Goal: Information Seeking & Learning: Learn about a topic

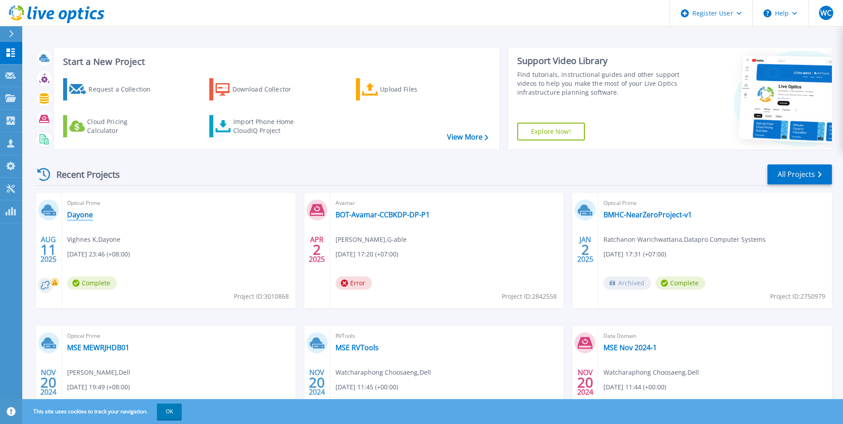
click at [72, 214] on link "Dayone" at bounding box center [80, 214] width 26 height 9
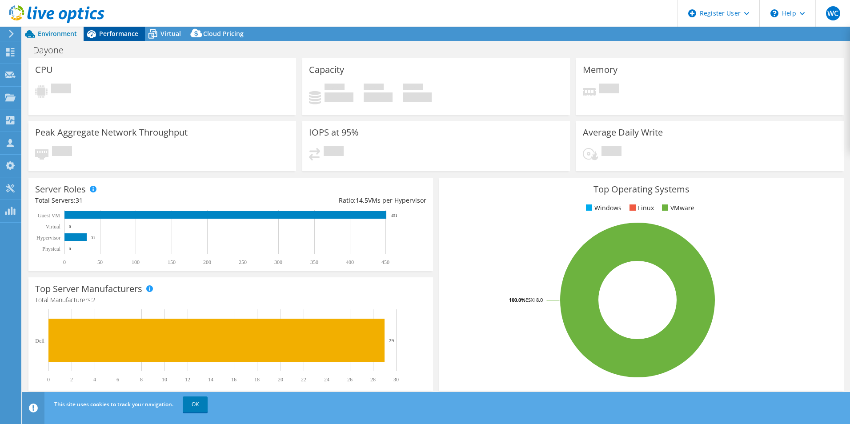
click at [116, 32] on span "Performance" at bounding box center [118, 33] width 39 height 8
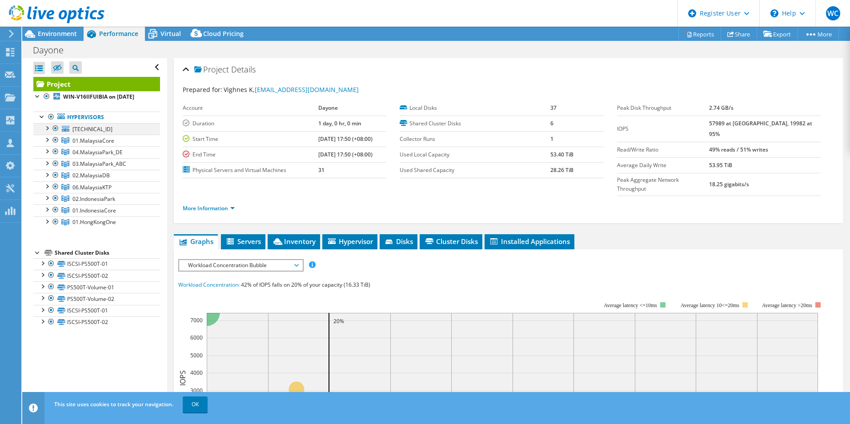
click at [47, 132] on div at bounding box center [46, 127] width 9 height 9
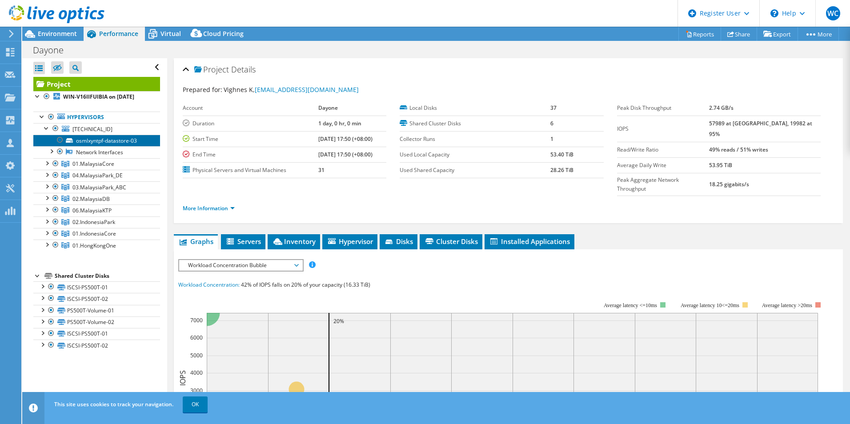
click at [100, 146] on link "osmlxyntpf-datastore-03" at bounding box center [96, 141] width 127 height 12
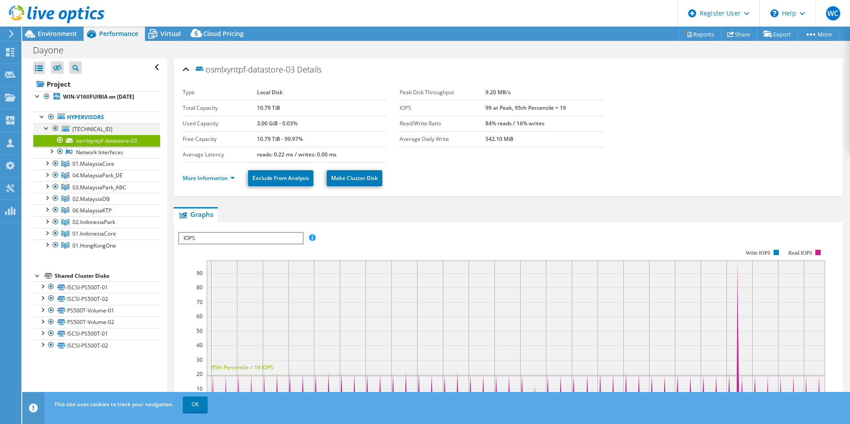
click at [46, 132] on div at bounding box center [46, 127] width 9 height 9
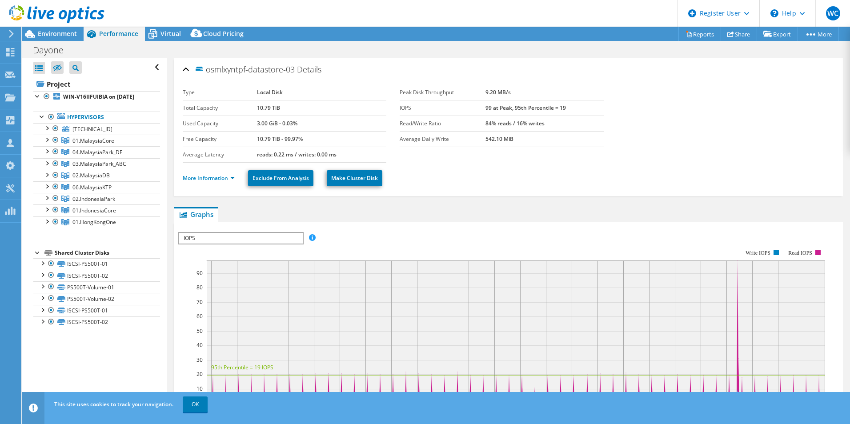
click at [55, 29] on div at bounding box center [52, 15] width 104 height 30
click at [55, 32] on span "Environment" at bounding box center [57, 33] width 39 height 8
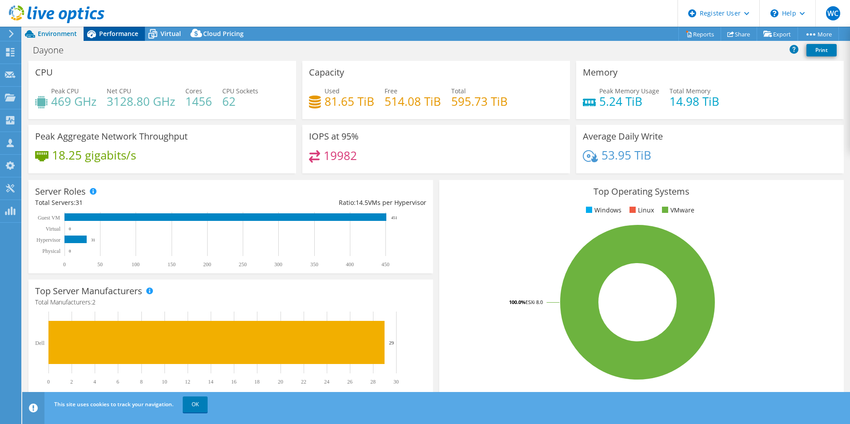
click at [100, 38] on div "Performance" at bounding box center [114, 34] width 61 height 14
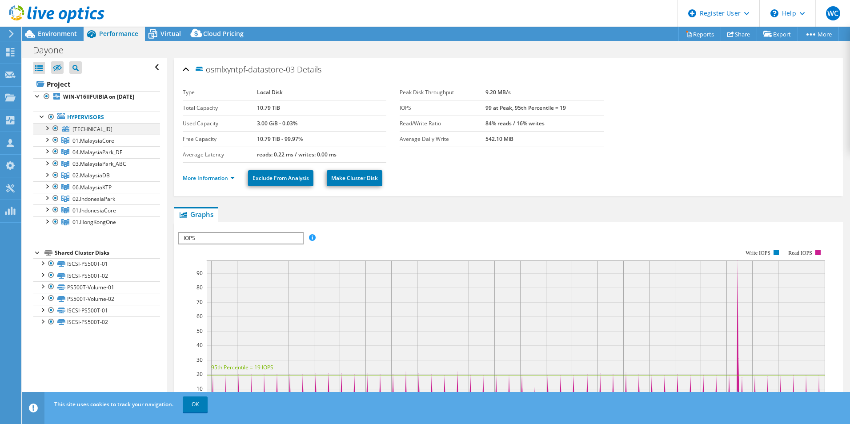
click at [47, 132] on div at bounding box center [46, 127] width 9 height 9
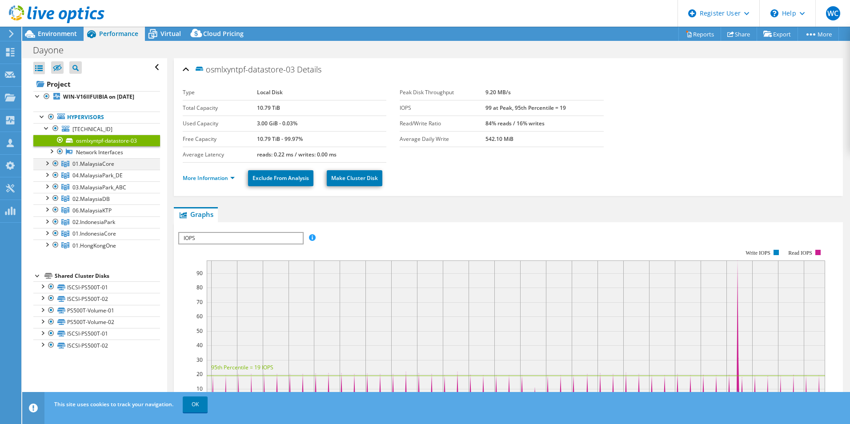
click at [48, 167] on div at bounding box center [46, 162] width 9 height 9
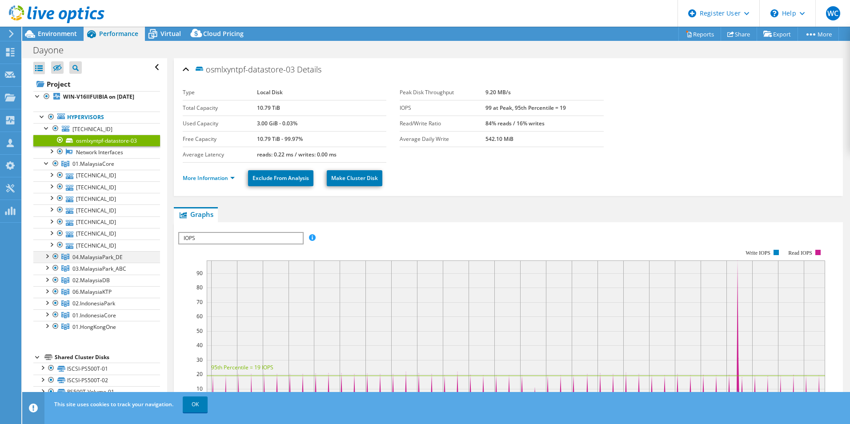
click at [47, 260] on div at bounding box center [46, 255] width 9 height 9
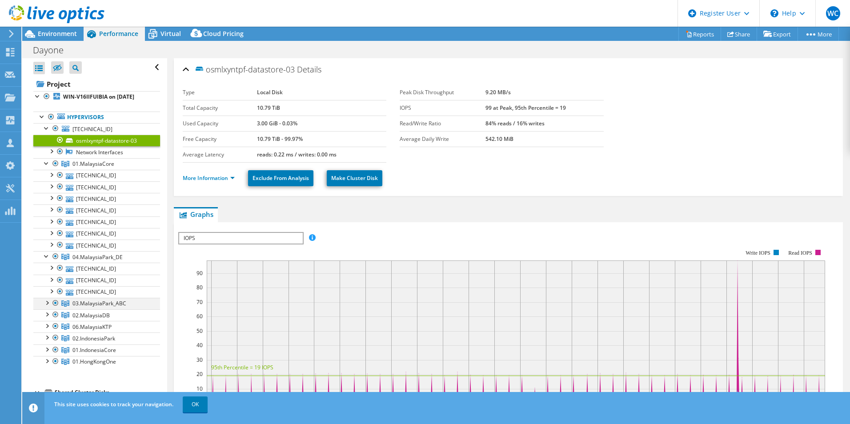
click at [46, 307] on div at bounding box center [46, 302] width 9 height 9
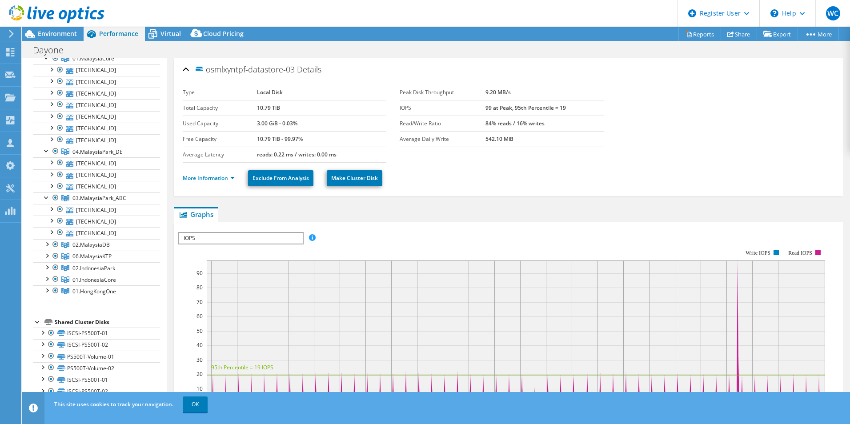
scroll to position [115, 0]
click at [46, 242] on div at bounding box center [46, 242] width 9 height 9
click at [46, 273] on div at bounding box center [46, 268] width 9 height 9
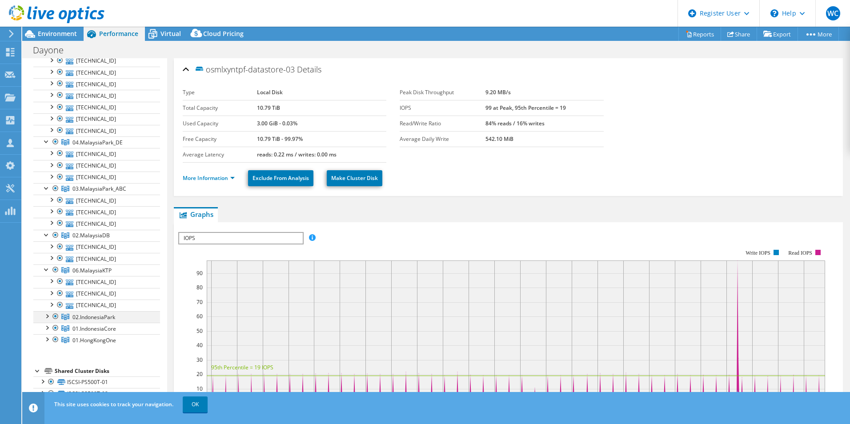
click at [46, 320] on div at bounding box center [46, 315] width 9 height 9
click at [46, 367] on div at bounding box center [46, 362] width 9 height 9
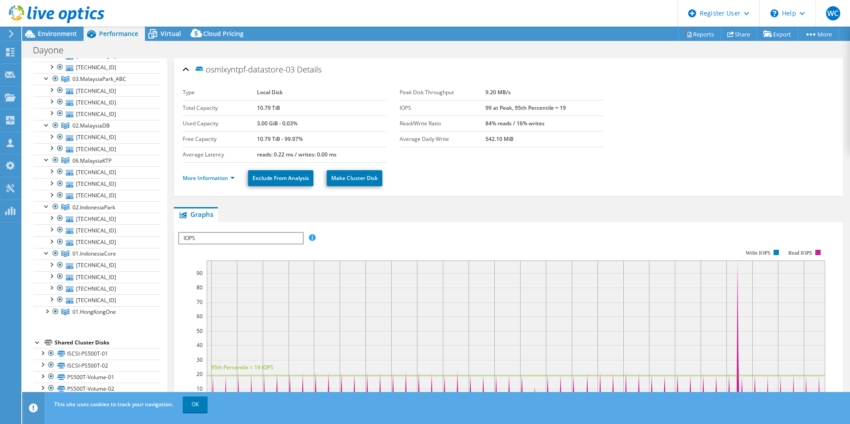
scroll to position [254, 0]
click at [47, 288] on div at bounding box center [46, 288] width 9 height 9
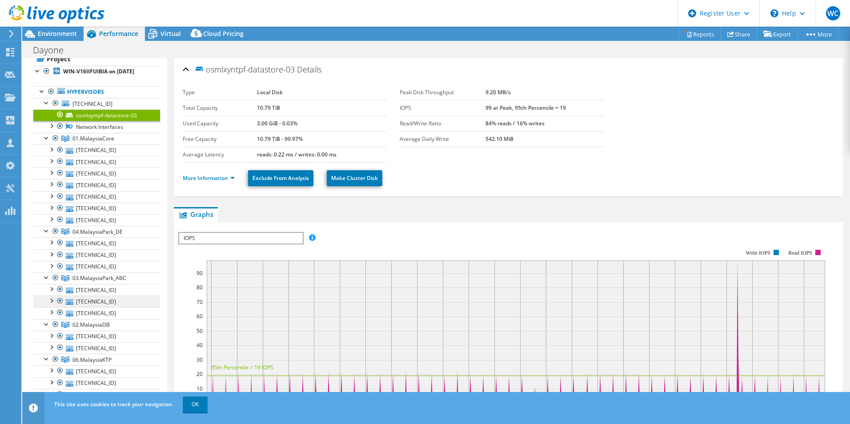
scroll to position [0, 0]
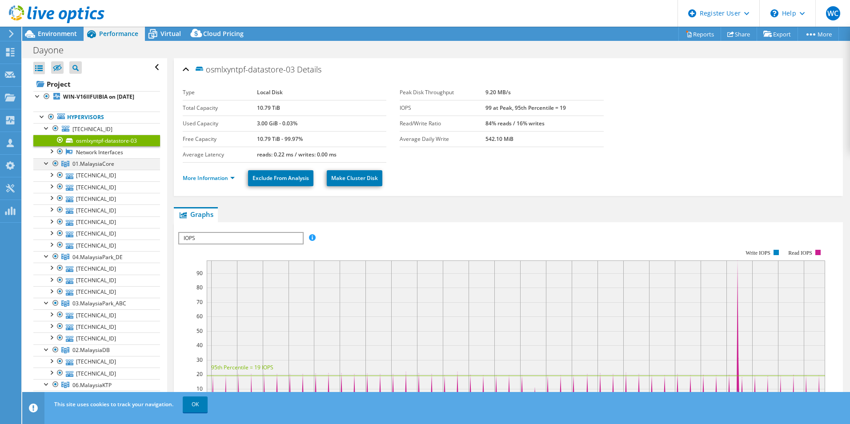
click at [42, 167] on div at bounding box center [46, 162] width 9 height 9
click at [107, 193] on link "[TECHNICAL_ID]" at bounding box center [96, 187] width 127 height 12
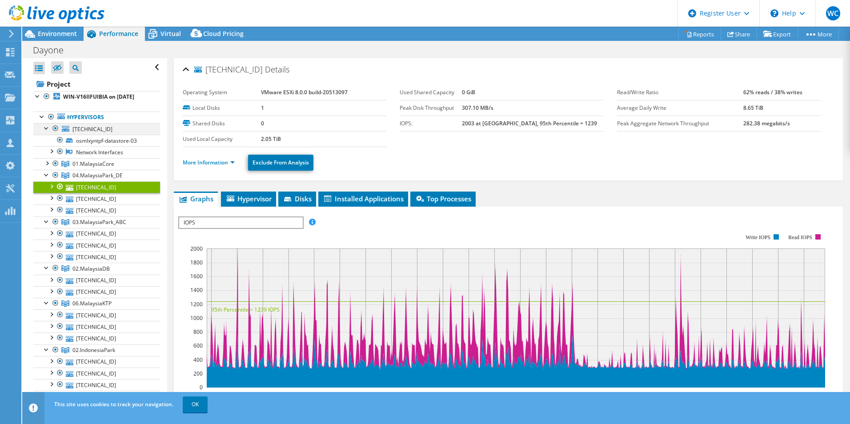
click at [44, 132] on div at bounding box center [46, 127] width 9 height 9
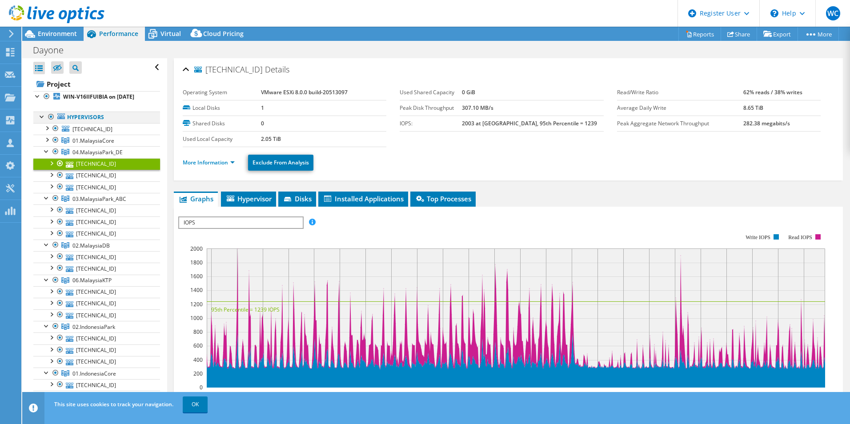
click at [39, 120] on div at bounding box center [42, 116] width 9 height 9
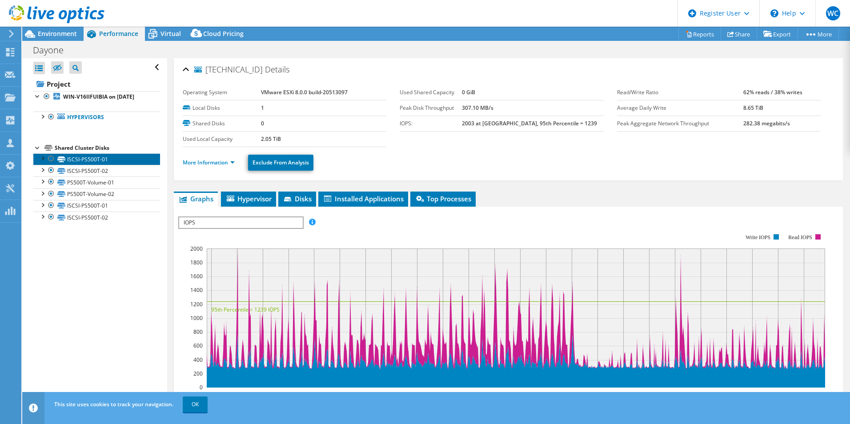
click at [86, 165] on link "ISCSI-PS500T-01" at bounding box center [96, 159] width 127 height 12
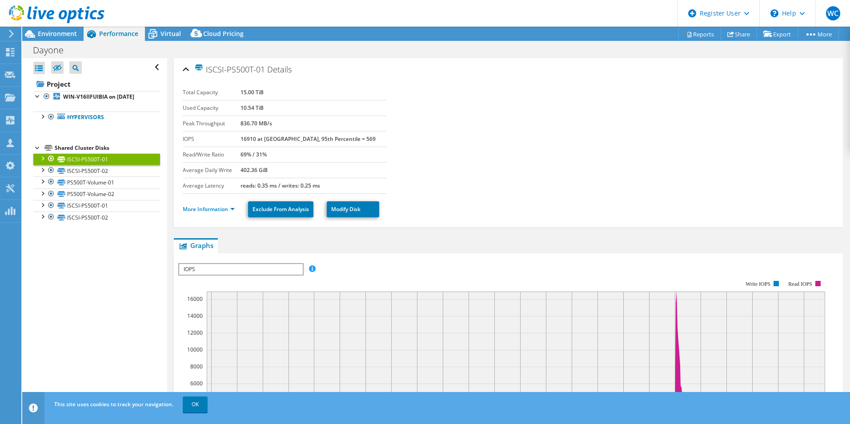
click at [41, 162] on div at bounding box center [42, 157] width 9 height 9
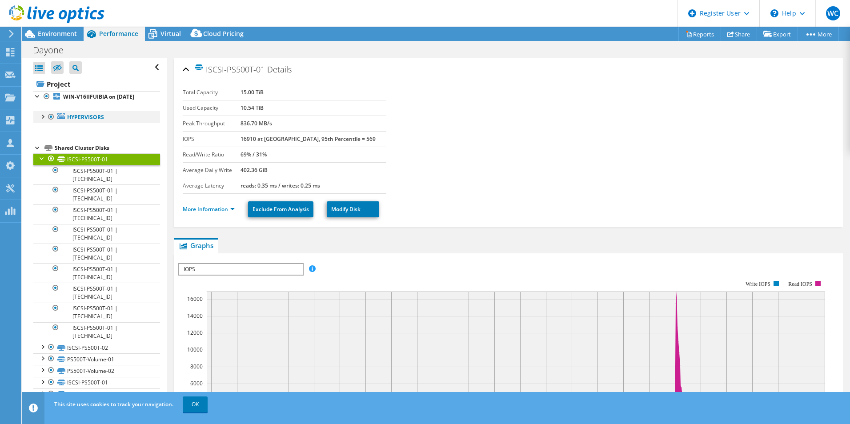
click at [48, 122] on div at bounding box center [51, 117] width 9 height 11
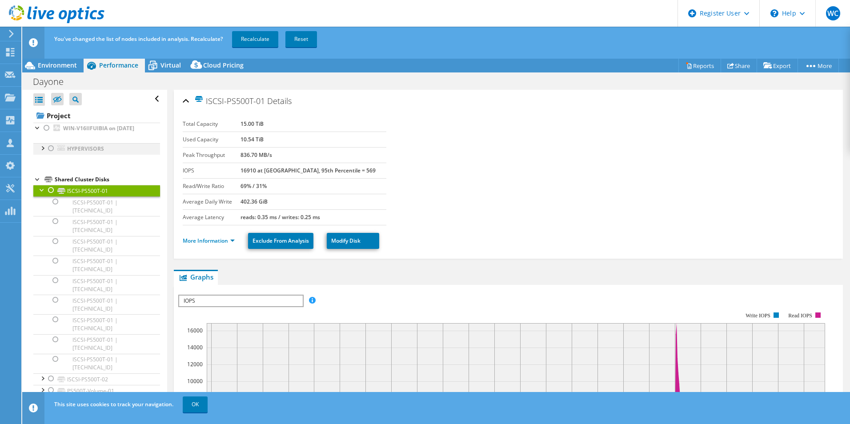
click at [52, 153] on div at bounding box center [51, 148] width 9 height 11
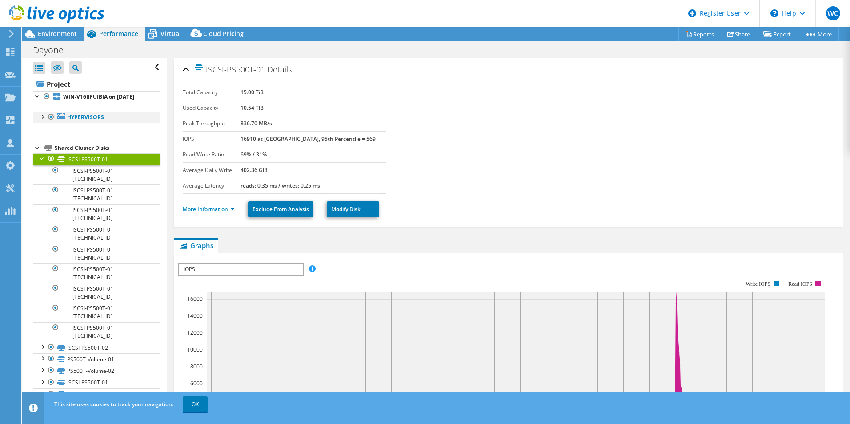
click at [42, 120] on div at bounding box center [42, 116] width 9 height 9
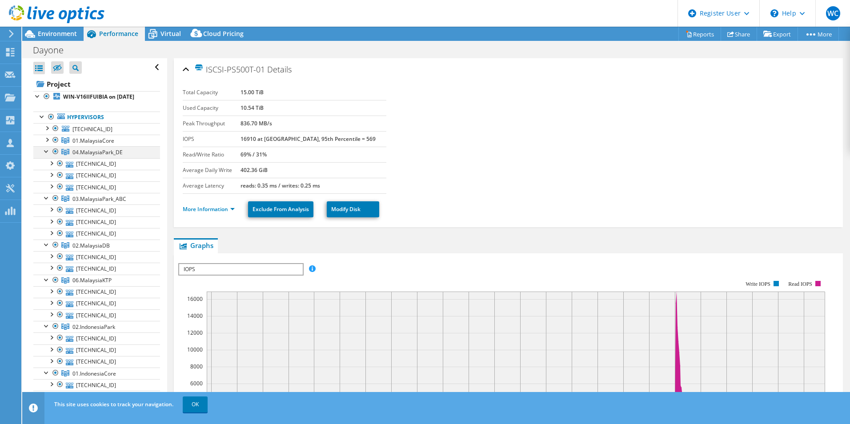
click at [45, 155] on div at bounding box center [46, 150] width 9 height 9
click at [45, 144] on div at bounding box center [46, 139] width 9 height 9
click at [44, 248] on div at bounding box center [46, 243] width 9 height 9
click at [49, 132] on div at bounding box center [46, 127] width 9 height 9
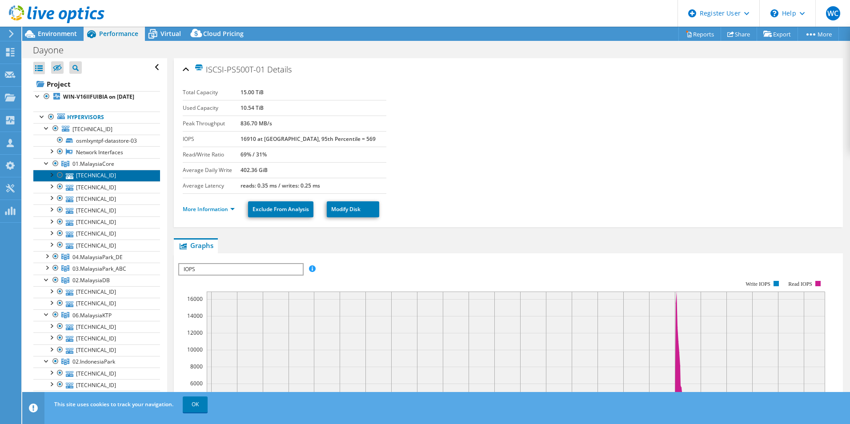
click at [92, 181] on link "[TECHNICAL_ID]" at bounding box center [96, 176] width 127 height 12
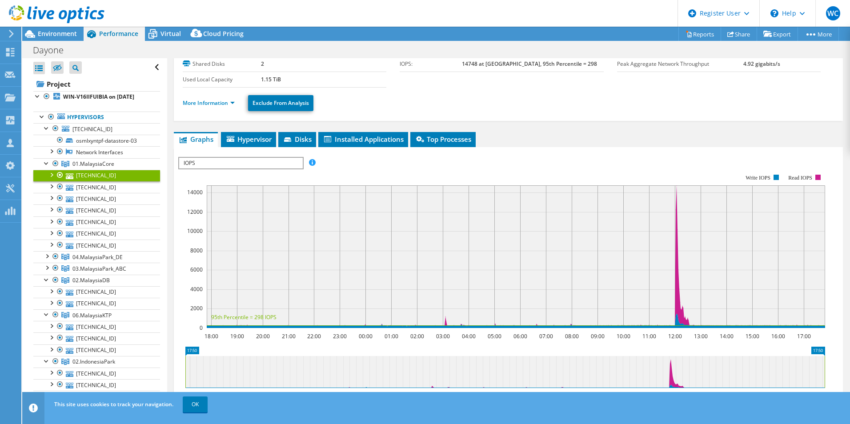
scroll to position [44, 0]
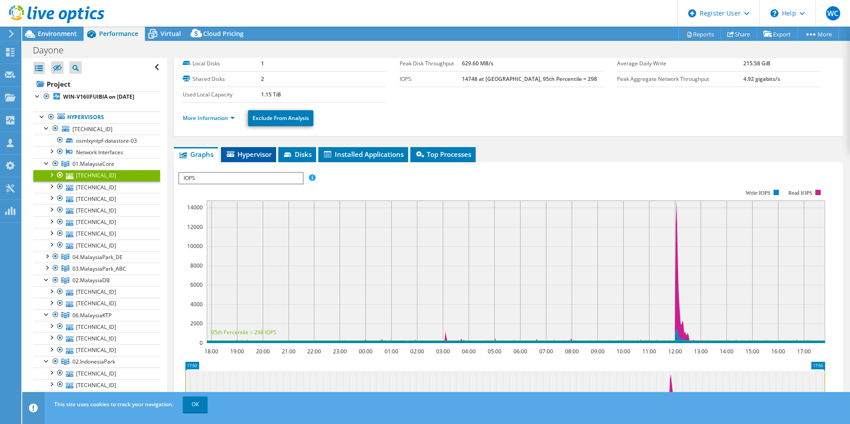
click at [251, 156] on span "Hypervisor" at bounding box center [248, 154] width 46 height 9
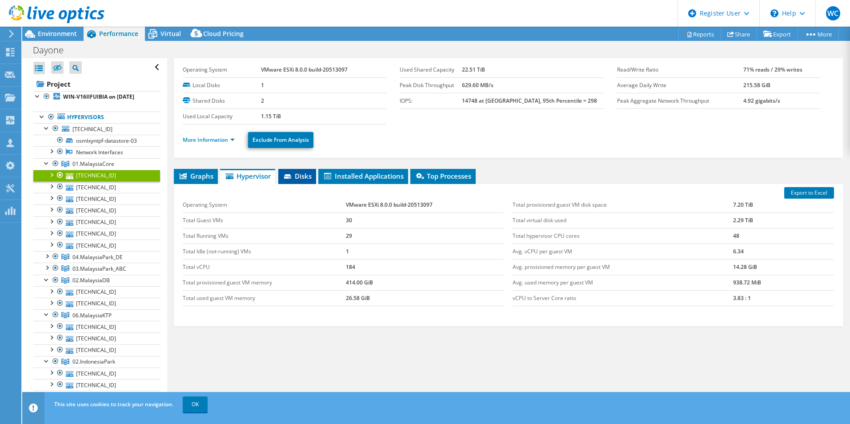
click at [303, 176] on span "Disks" at bounding box center [297, 176] width 29 height 9
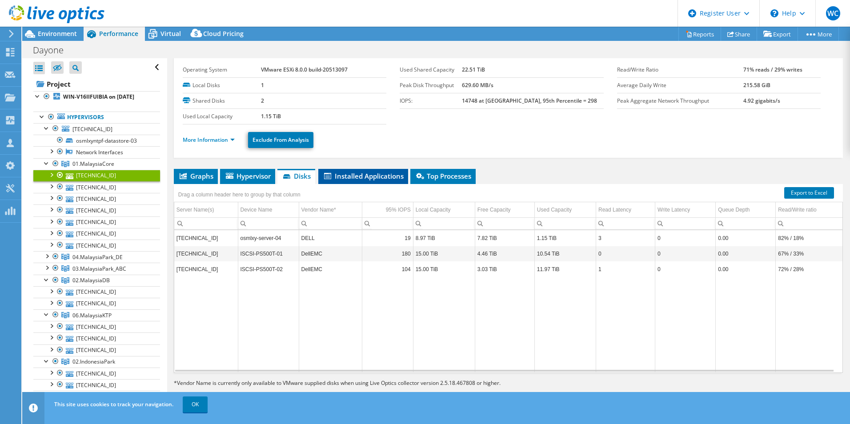
click at [351, 176] on span "Installed Applications" at bounding box center [363, 176] width 81 height 9
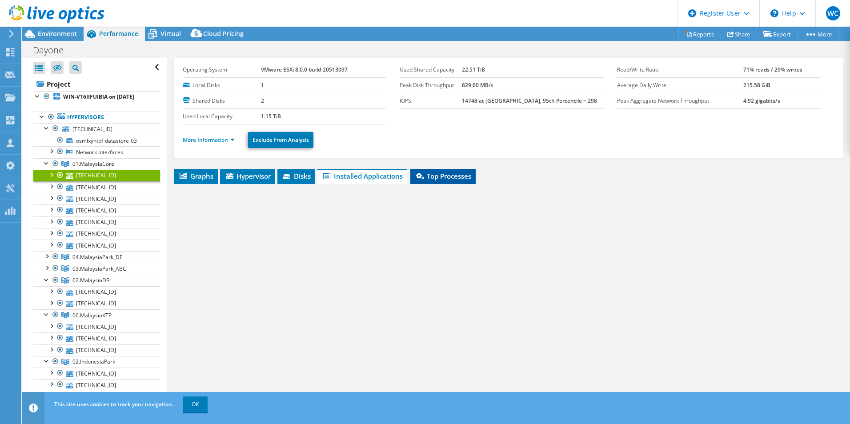
click at [443, 174] on span "Top Processes" at bounding box center [443, 176] width 56 height 9
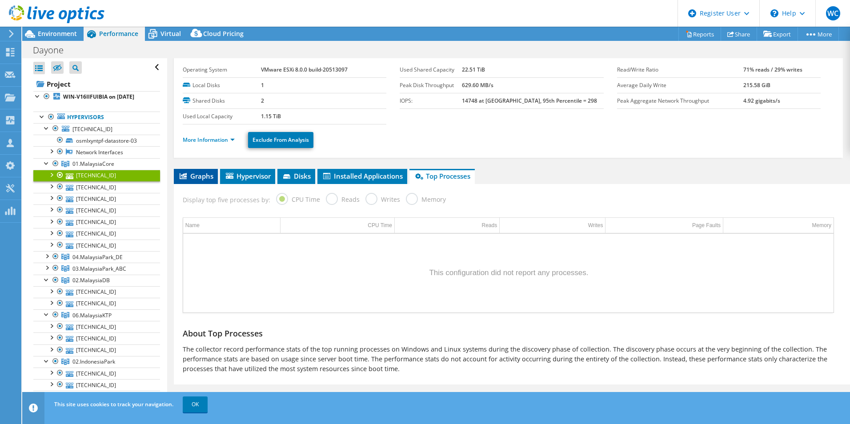
click at [186, 174] on icon at bounding box center [183, 176] width 7 height 6
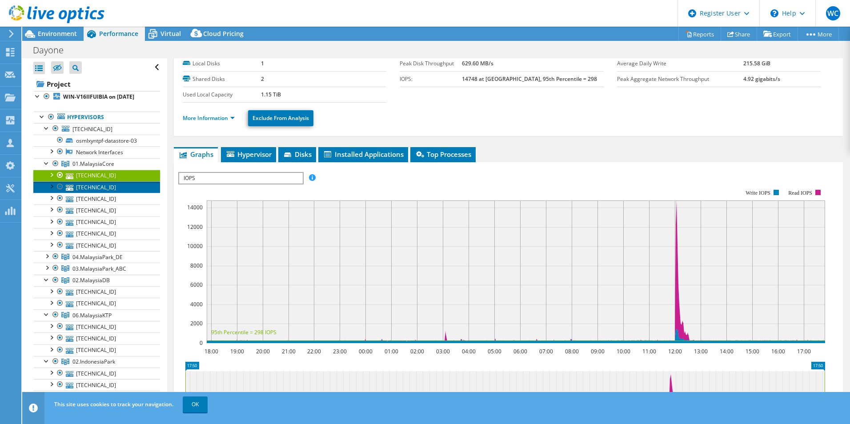
click at [101, 193] on link "[TECHNICAL_ID]" at bounding box center [96, 187] width 127 height 12
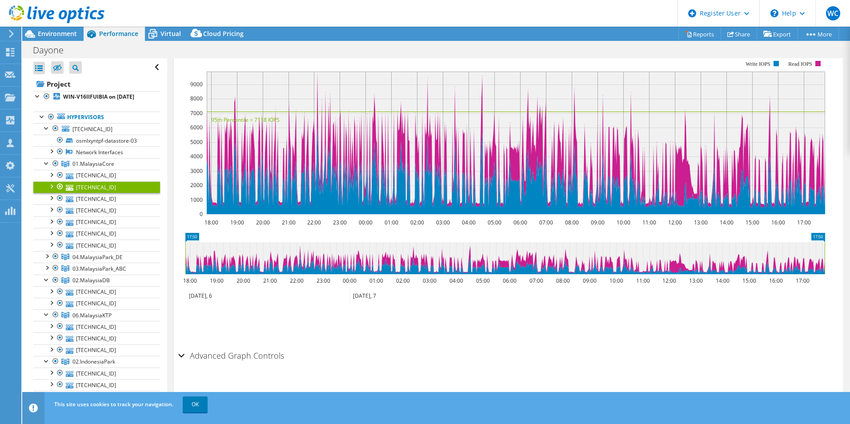
scroll to position [175, 0]
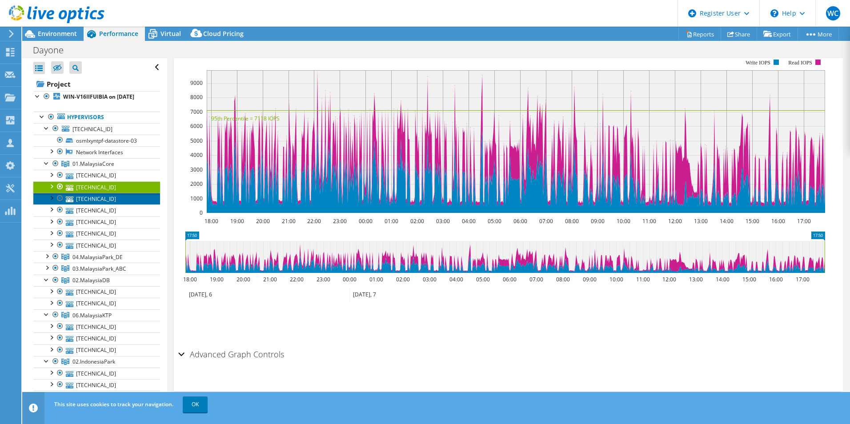
click at [94, 204] on link "[TECHNICAL_ID]" at bounding box center [96, 199] width 127 height 12
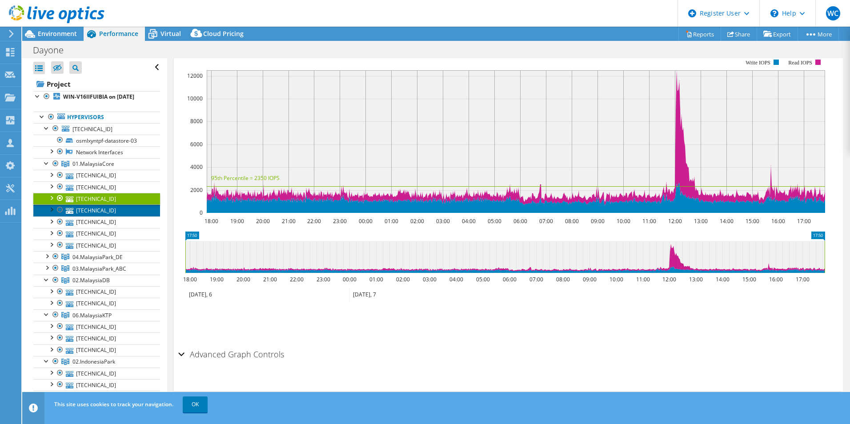
click at [95, 216] on link "[TECHNICAL_ID]" at bounding box center [96, 210] width 127 height 12
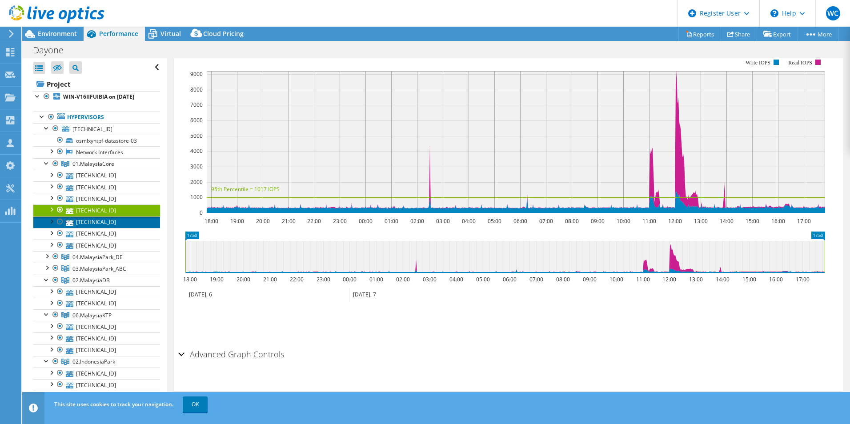
click at [94, 228] on link "[TECHNICAL_ID]" at bounding box center [96, 222] width 127 height 12
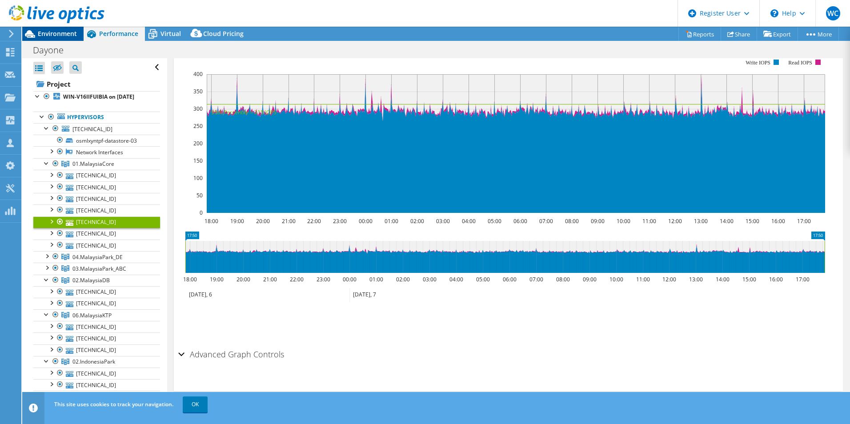
click at [60, 32] on span "Environment" at bounding box center [57, 33] width 39 height 8
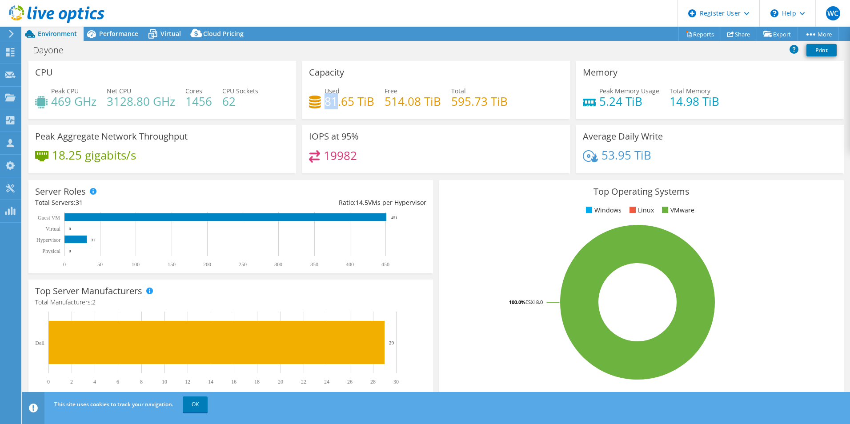
drag, startPoint x: 322, startPoint y: 100, endPoint x: 335, endPoint y: 100, distance: 13.3
click at [335, 100] on h4 "81.65 TiB" at bounding box center [349, 101] width 50 height 10
click at [113, 34] on span "Performance" at bounding box center [118, 33] width 39 height 8
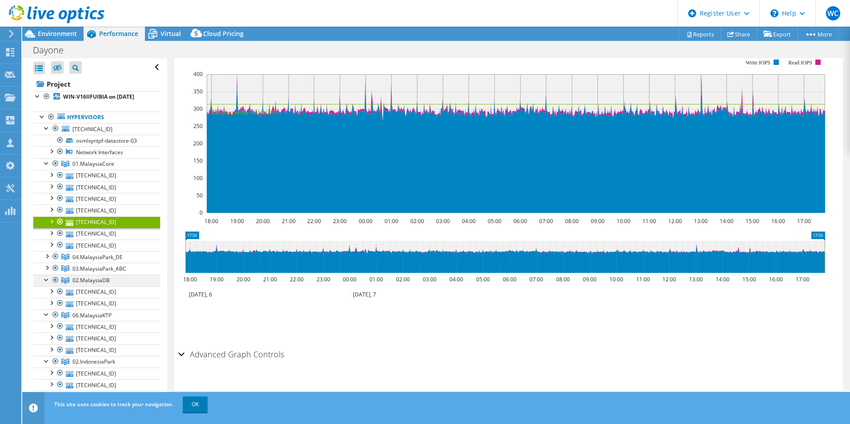
click at [44, 283] on div at bounding box center [46, 279] width 9 height 9
click at [44, 295] on div at bounding box center [46, 290] width 9 height 9
click at [47, 307] on div at bounding box center [46, 302] width 9 height 9
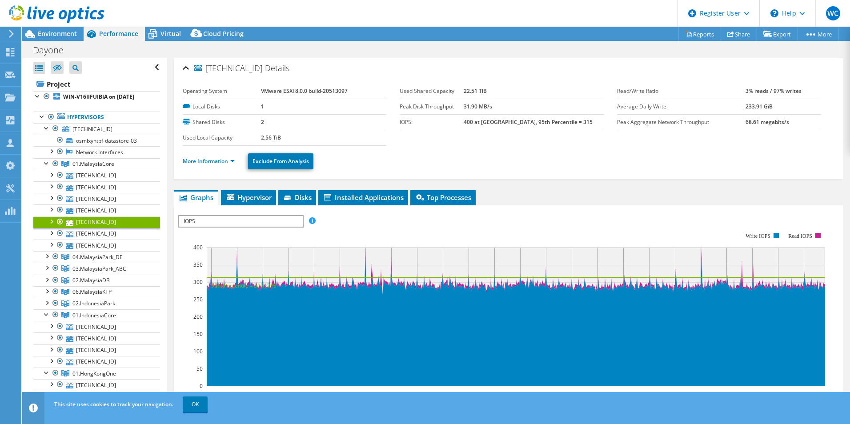
scroll to position [0, 0]
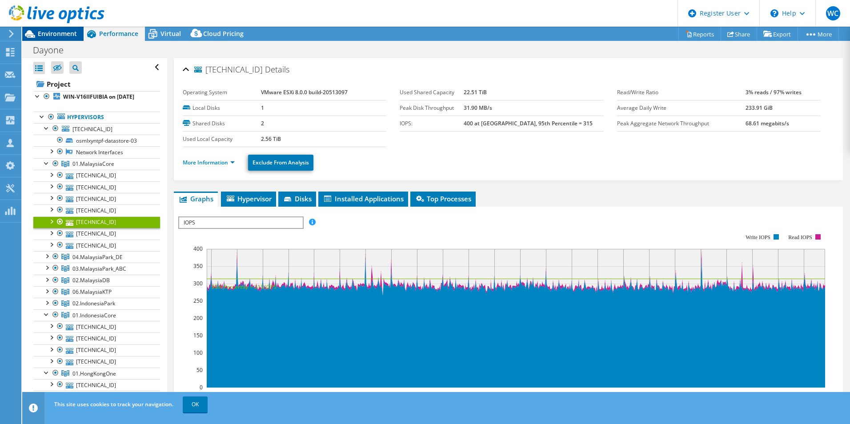
click at [44, 33] on span "Environment" at bounding box center [57, 33] width 39 height 8
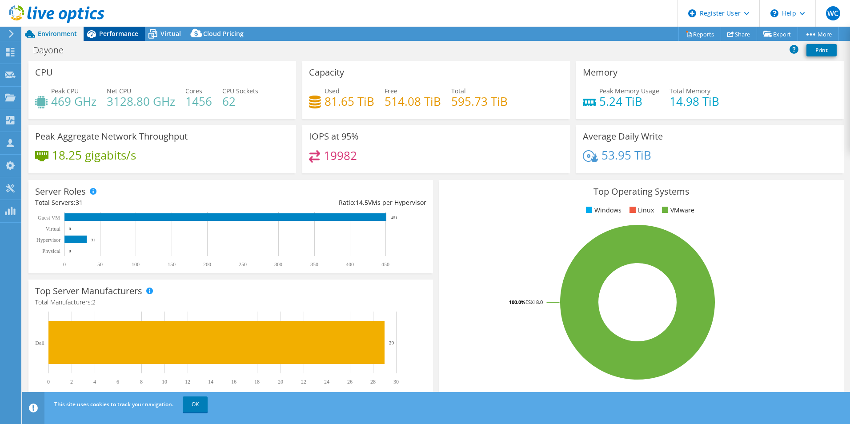
click at [112, 32] on span "Performance" at bounding box center [118, 33] width 39 height 8
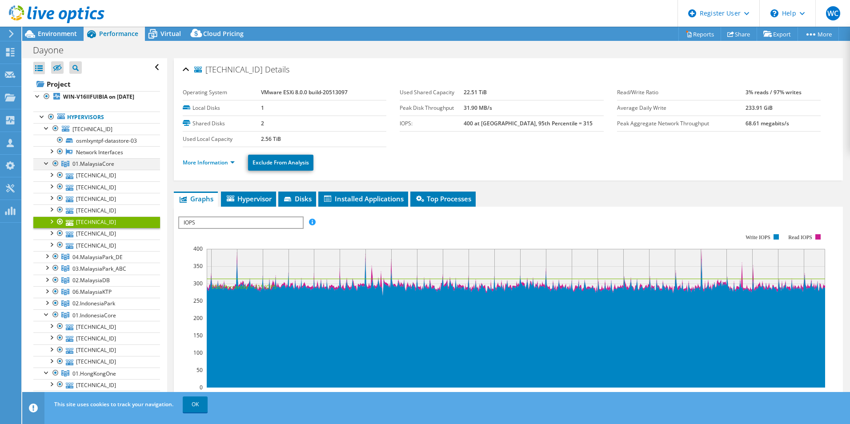
click at [46, 167] on div at bounding box center [46, 162] width 9 height 9
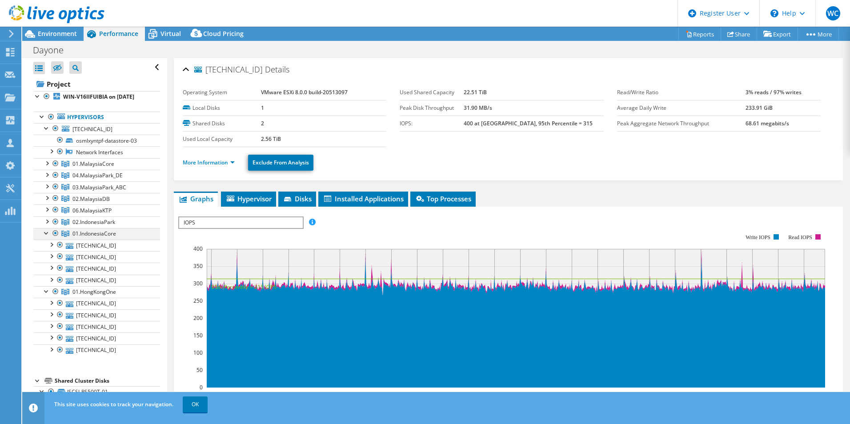
click at [44, 237] on div at bounding box center [46, 232] width 9 height 9
click at [45, 248] on div at bounding box center [46, 243] width 9 height 9
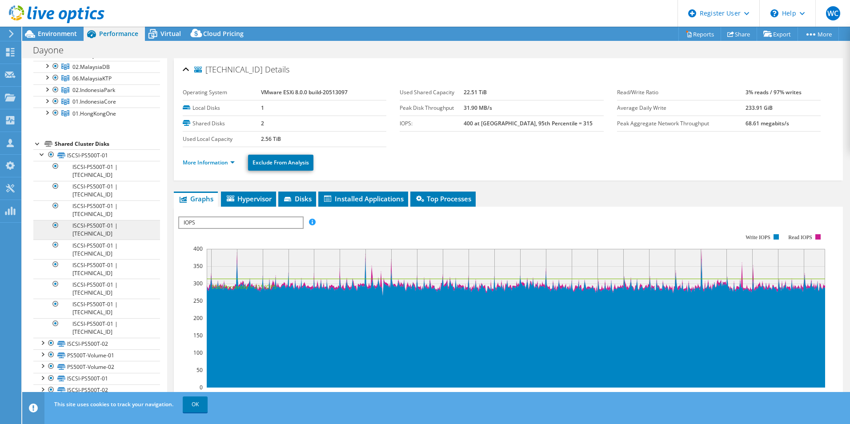
scroll to position [140, 0]
click at [43, 154] on div at bounding box center [42, 153] width 9 height 9
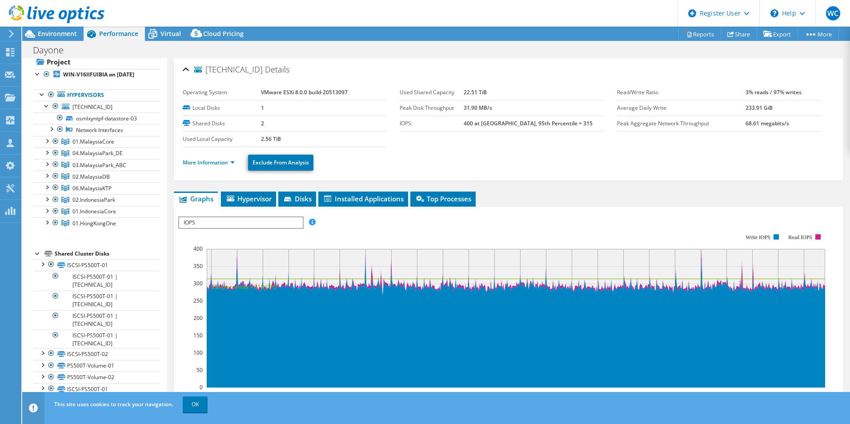
scroll to position [0, 0]
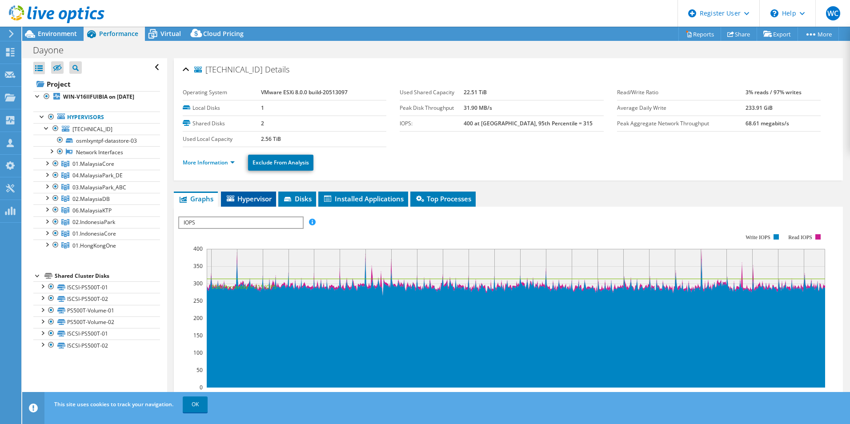
click at [255, 198] on span "Hypervisor" at bounding box center [248, 198] width 46 height 9
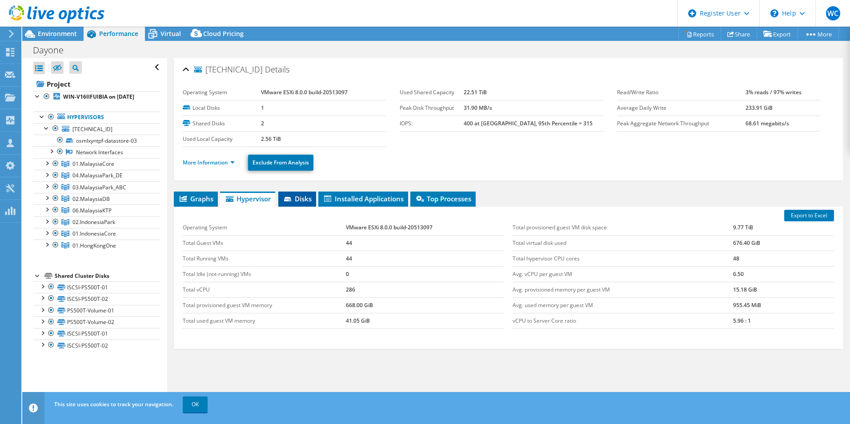
click at [293, 197] on icon at bounding box center [288, 200] width 9 height 6
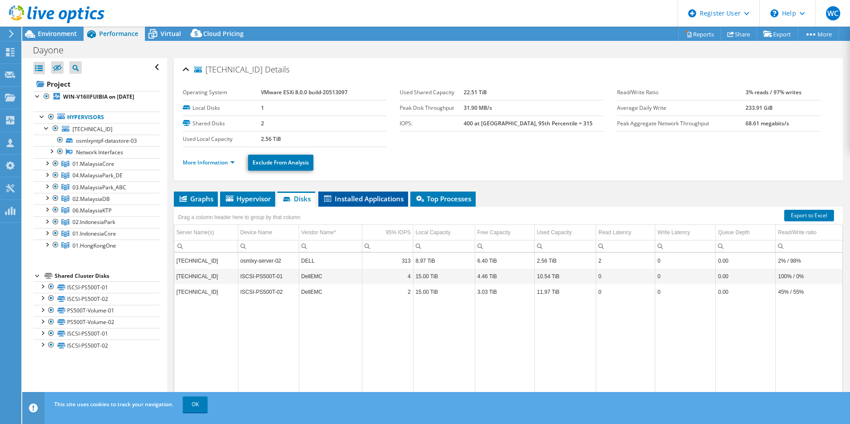
click at [344, 194] on li "Installed Applications" at bounding box center [363, 199] width 90 height 15
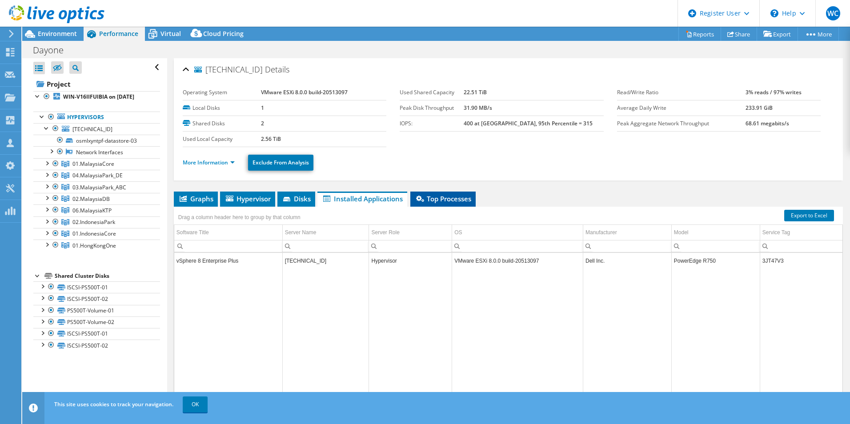
click at [435, 197] on span "Top Processes" at bounding box center [443, 198] width 56 height 9
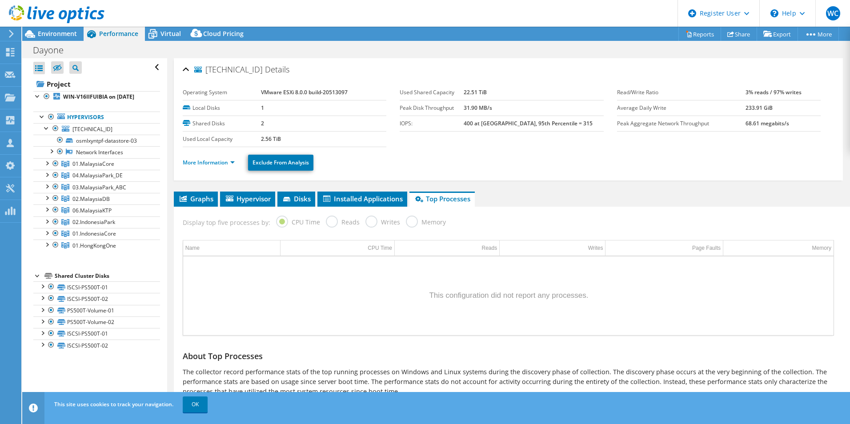
click at [210, 188] on div "[TECHNICAL_ID] Details Operating System VMware ESXi 8.0.0 build-20513097 Local …" at bounding box center [508, 243] width 682 height 371
click at [55, 32] on span "Environment" at bounding box center [57, 33] width 39 height 8
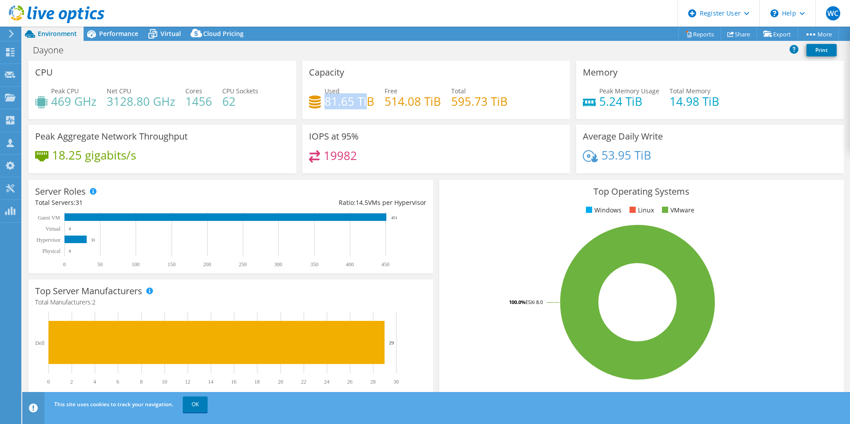
drag, startPoint x: 324, startPoint y: 98, endPoint x: 366, endPoint y: 102, distance: 41.5
click at [366, 102] on h4 "81.65 TiB" at bounding box center [349, 101] width 50 height 10
click at [120, 35] on span "Performance" at bounding box center [118, 33] width 39 height 8
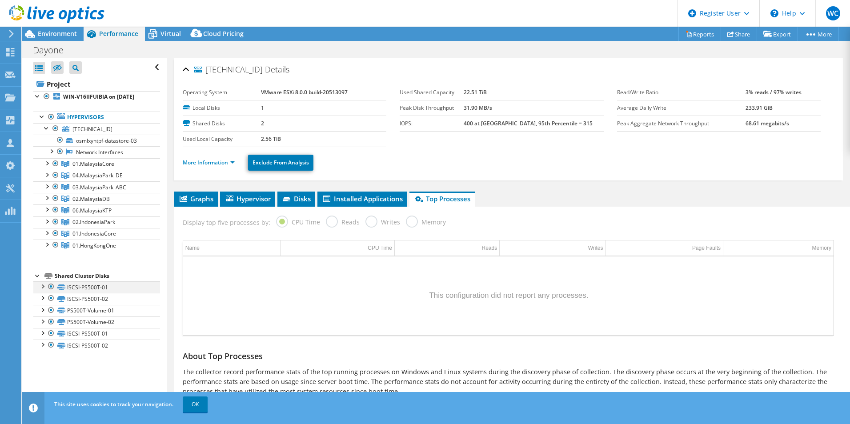
click at [42, 290] on div at bounding box center [42, 285] width 9 height 9
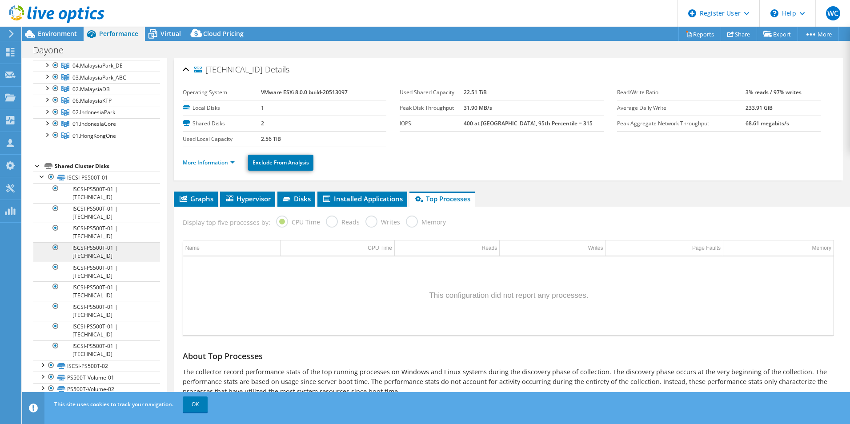
scroll to position [133, 0]
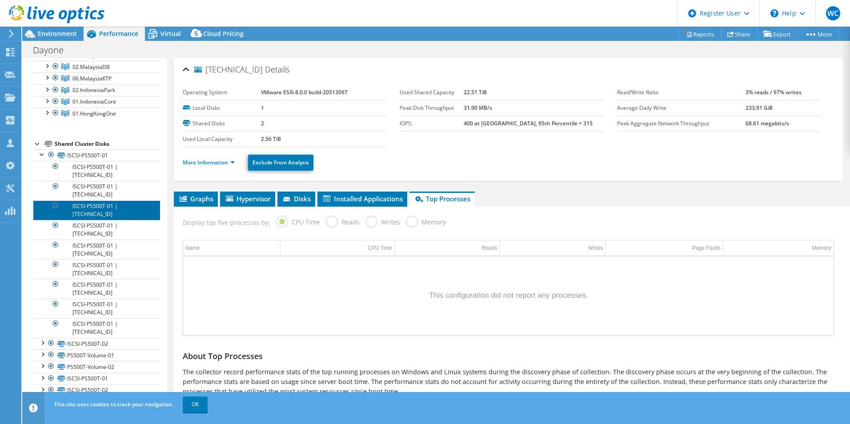
click at [111, 219] on link "ISCSI-PS500T-01 | [TECHNICAL_ID]" at bounding box center [96, 210] width 127 height 20
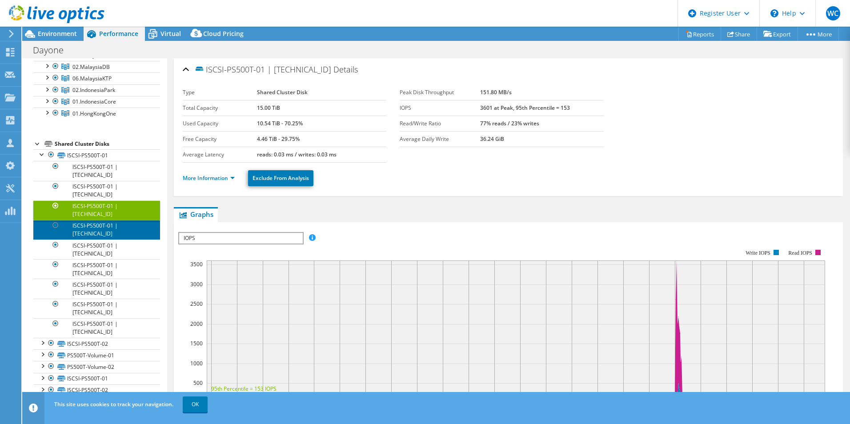
click at [89, 236] on link "ISCSI-PS500T-01 | [TECHNICAL_ID]" at bounding box center [96, 230] width 127 height 20
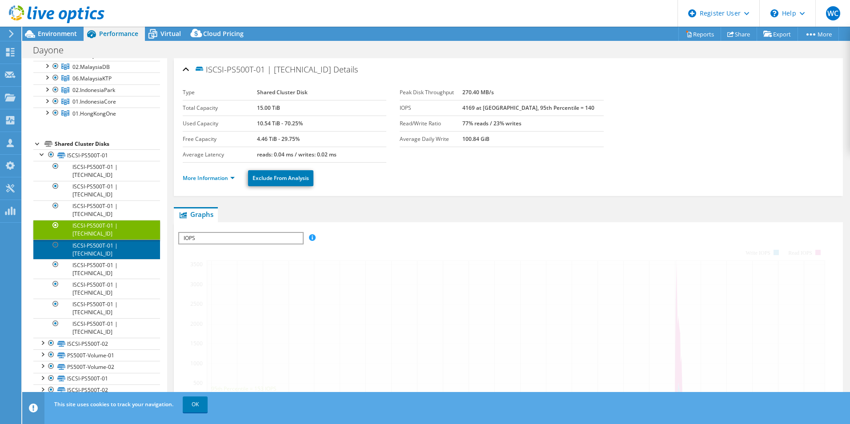
click at [94, 251] on link "ISCSI-PS500T-01 | [TECHNICAL_ID]" at bounding box center [96, 249] width 127 height 20
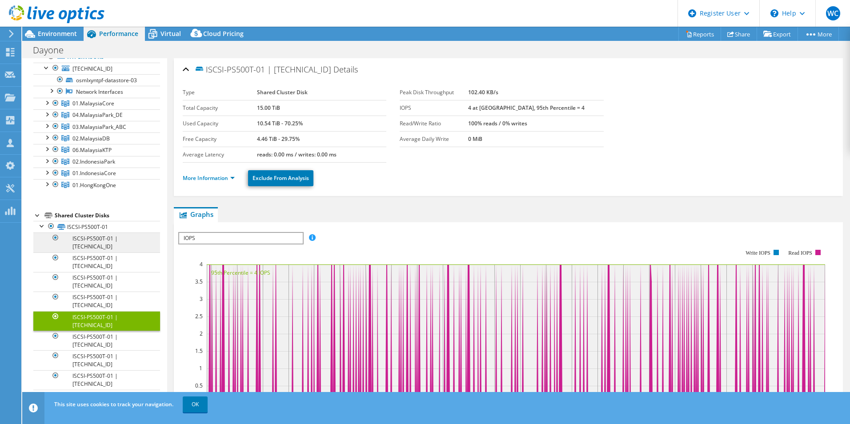
scroll to position [0, 0]
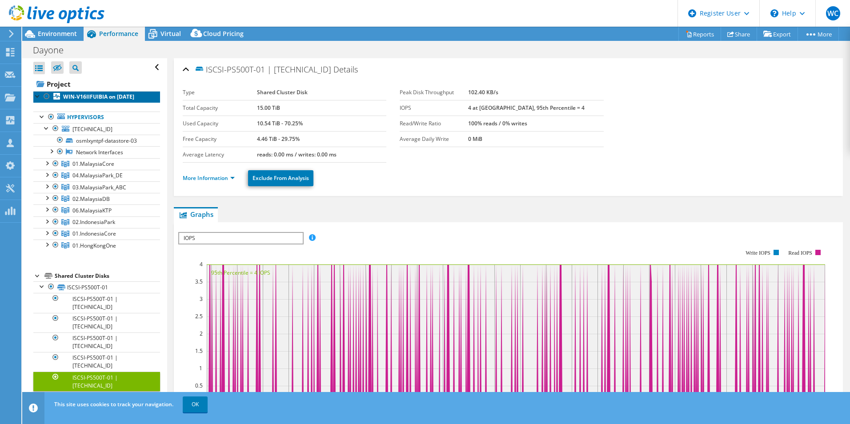
click at [102, 100] on b "WIN-V16IIFUIBIA on [DATE]" at bounding box center [98, 97] width 71 height 8
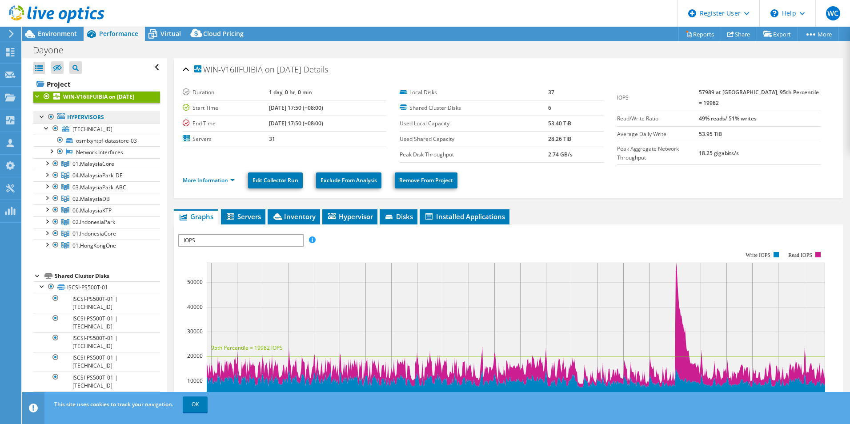
click at [88, 123] on link "Hypervisors" at bounding box center [96, 118] width 127 height 12
click at [397, 212] on span "Disks" at bounding box center [398, 216] width 29 height 9
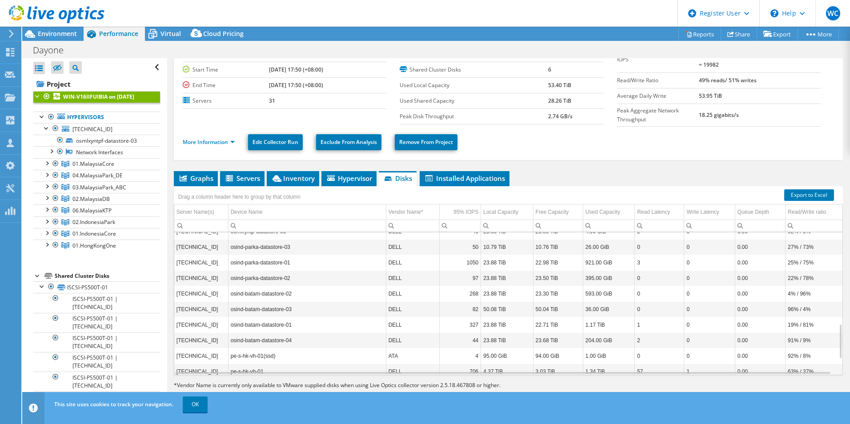
scroll to position [373, 0]
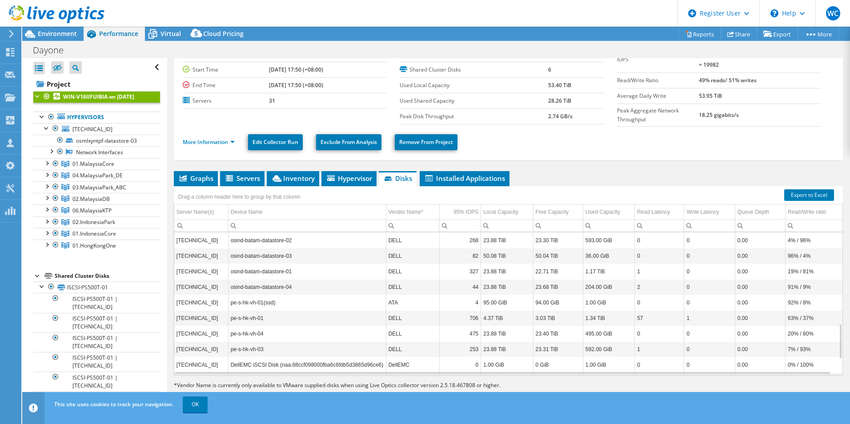
click at [461, 264] on td "327" at bounding box center [459, 271] width 41 height 16
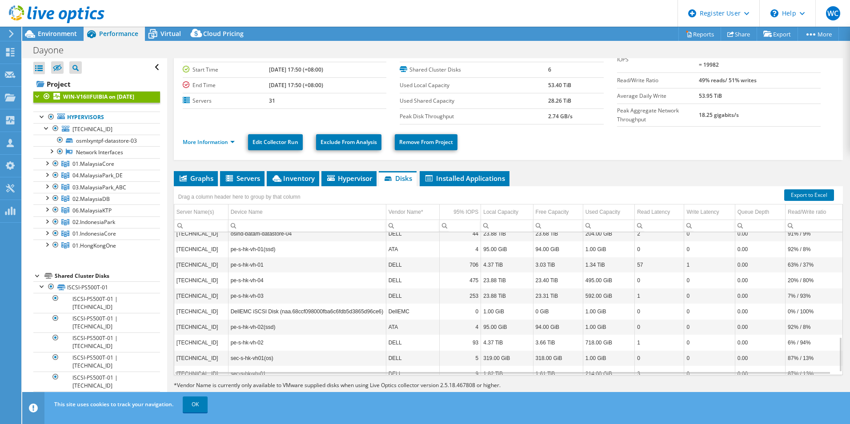
scroll to position [437, 0]
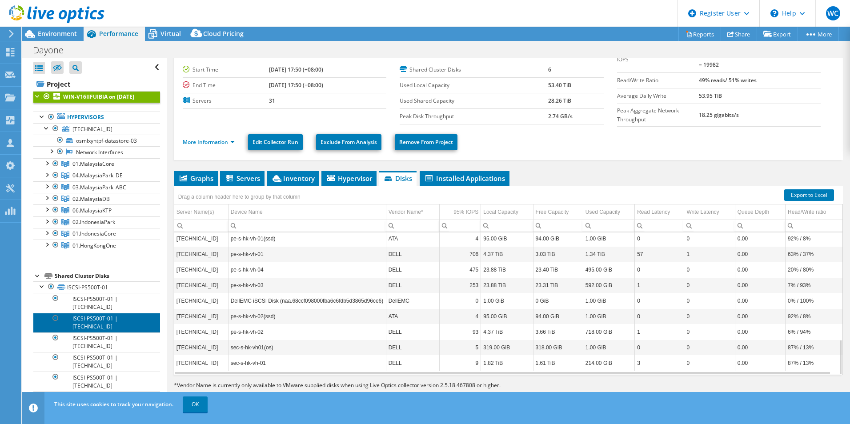
click at [94, 322] on link "ISCSI-PS500T-01 | [TECHNICAL_ID]" at bounding box center [96, 323] width 127 height 20
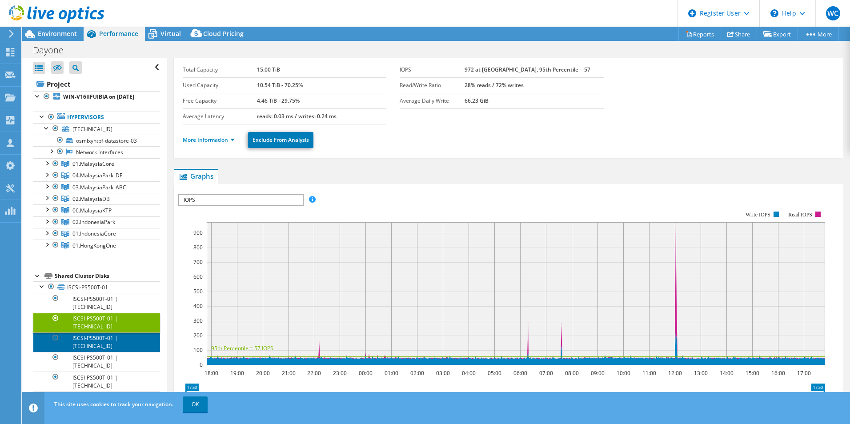
click at [88, 348] on link "ISCSI-PS500T-01 | [TECHNICAL_ID]" at bounding box center [96, 342] width 127 height 20
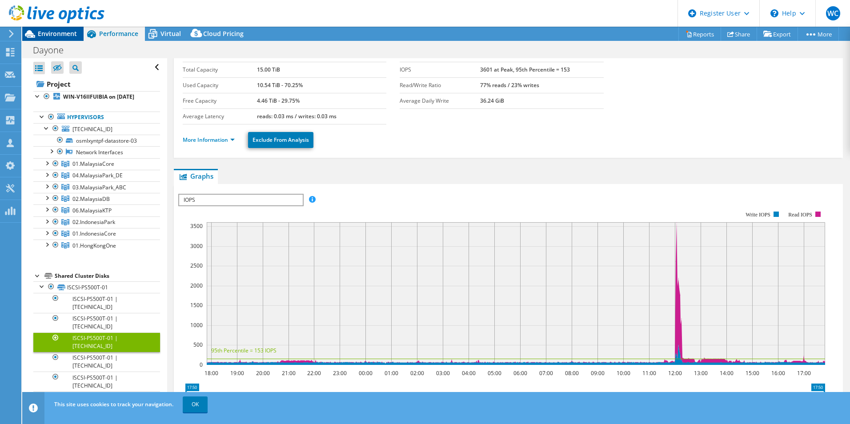
click at [64, 31] on span "Environment" at bounding box center [57, 33] width 39 height 8
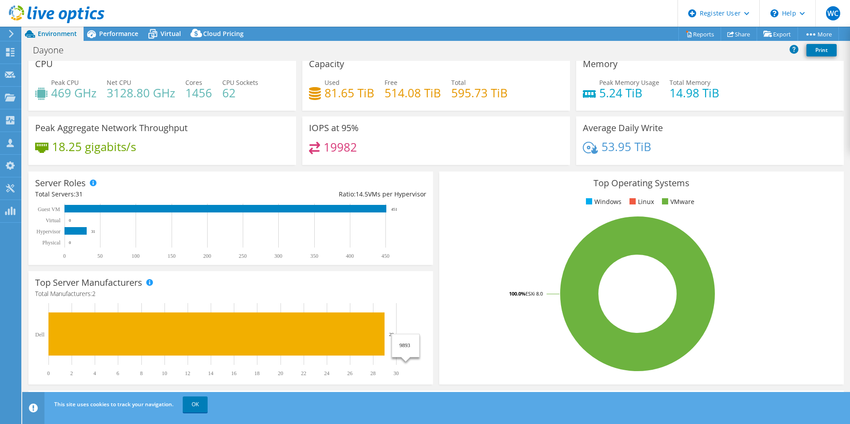
scroll to position [0, 0]
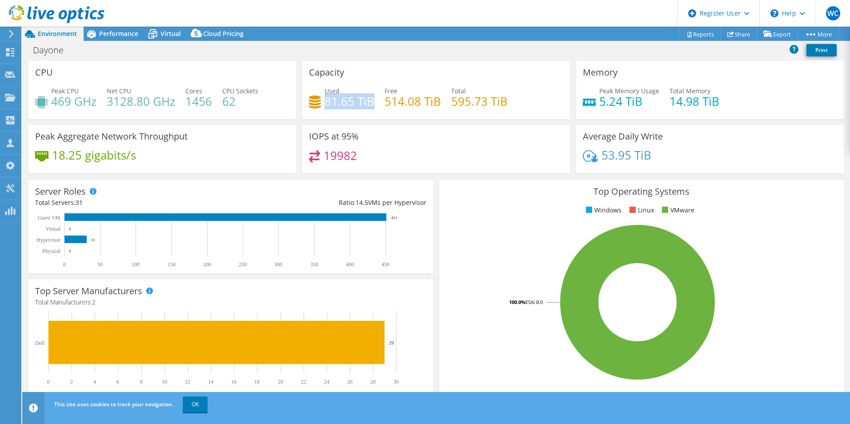
drag, startPoint x: 323, startPoint y: 101, endPoint x: 370, endPoint y: 102, distance: 47.1
click at [370, 102] on h4 "81.65 TiB" at bounding box center [349, 101] width 50 height 10
drag, startPoint x: 223, startPoint y: 104, endPoint x: 237, endPoint y: 102, distance: 14.3
click at [237, 102] on h4 "62" at bounding box center [240, 101] width 36 height 10
